Goal: Answer question/provide support

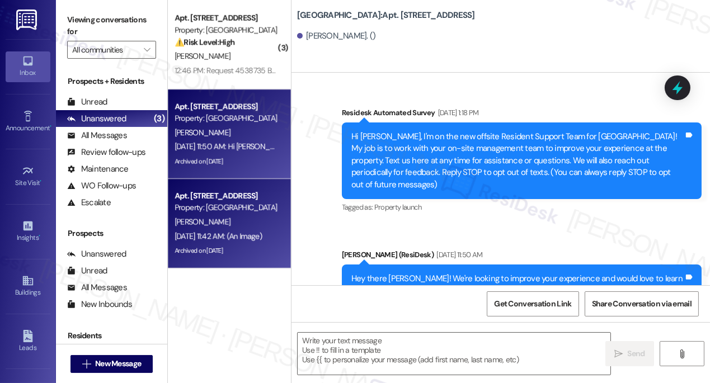
scroll to position [30113, 0]
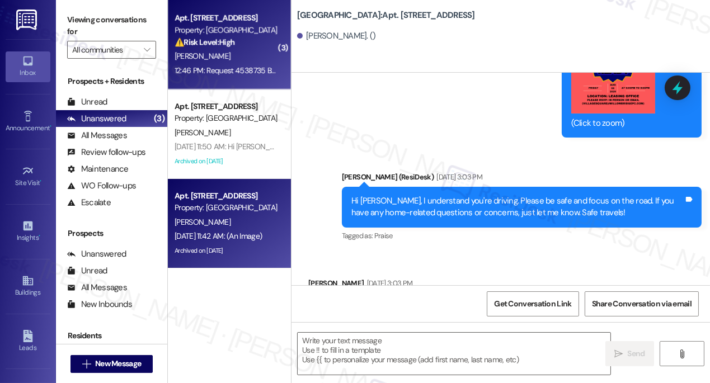
click at [212, 79] on div "Apt. 212, [STREET_ADDRESS] Property: Village Square ⚠️ Risk Level: High The res…" at bounding box center [229, 44] width 123 height 89
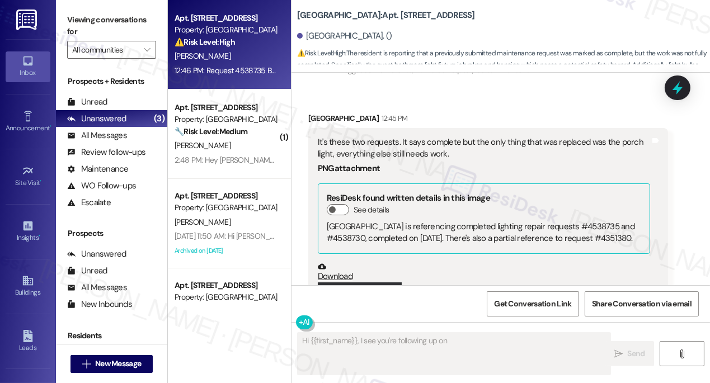
scroll to position [7871, 0]
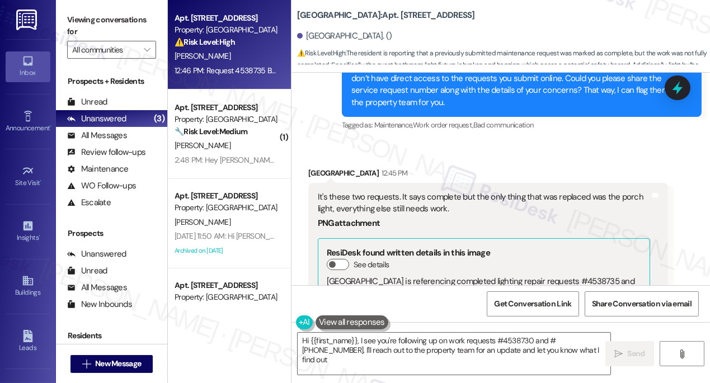
type textarea "Hi {{first_name}}, I see you're following up on work requests #4538730 and #[PH…"
drag, startPoint x: 351, startPoint y: 181, endPoint x: 450, endPoint y: 185, distance: 99.0
click at [450, 191] on div "It's these two requests. It says complete but the only thing that was replaced …" at bounding box center [484, 203] width 332 height 24
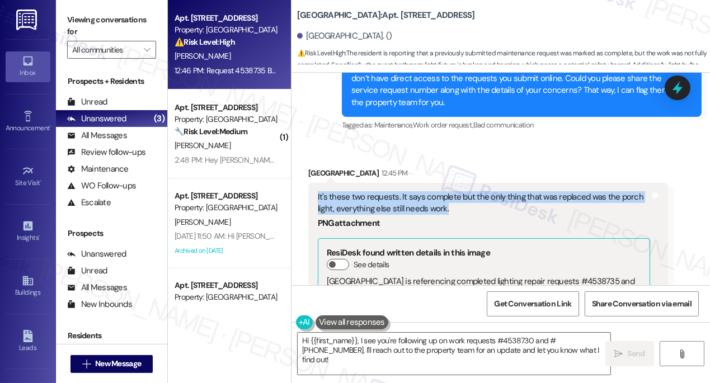
click at [450, 191] on div "It's these two requests. It says complete but the only thing that was replaced …" at bounding box center [484, 203] width 332 height 24
click at [457, 191] on div "It's these two requests. It says complete but the only thing that was replaced …" at bounding box center [484, 203] width 332 height 24
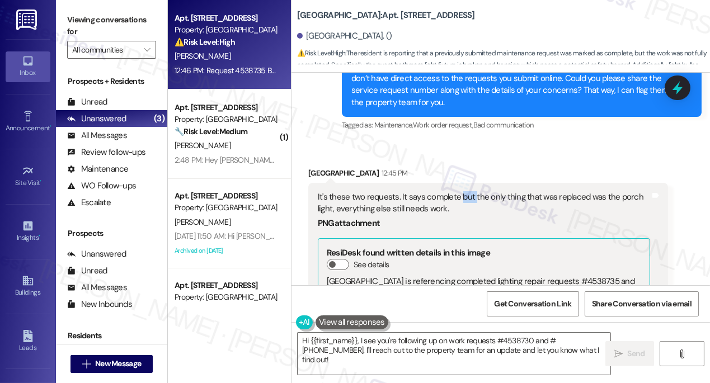
click at [457, 191] on div "It's these two requests. It says complete but the only thing that was replaced …" at bounding box center [484, 203] width 332 height 24
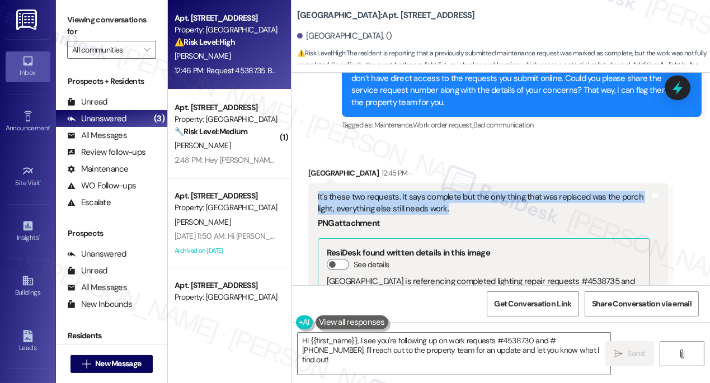
click at [457, 191] on div "It's these two requests. It says complete but the only thing that was replaced …" at bounding box center [484, 203] width 332 height 24
